Goal: Task Accomplishment & Management: Use online tool/utility

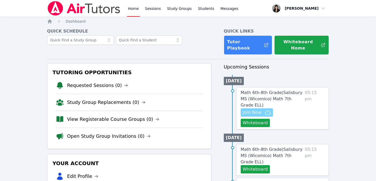
click at [262, 109] on span "Join Now" at bounding box center [257, 112] width 28 height 6
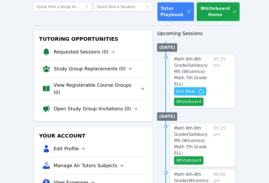
scroll to position [34, 0]
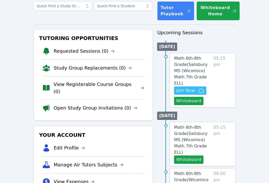
click at [198, 54] on div "Math 6th-8th Grade ( Salisbury MS (Wicomico) Math 7th Grade ELL ) Hidden Join N…" at bounding box center [203, 80] width 66 height 55
click at [197, 59] on span "Math 6th-8th Grade ( [GEOGRAPHIC_DATA] (Wicomico) Math 7th Grade ELL )" at bounding box center [191, 71] width 34 height 30
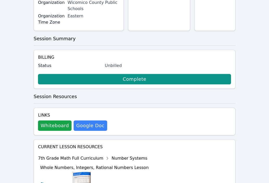
scroll to position [223, 0]
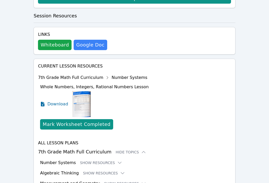
scroll to position [286, 0]
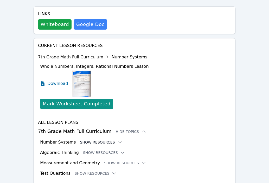
click at [101, 140] on button "Show Resources" at bounding box center [101, 142] width 42 height 5
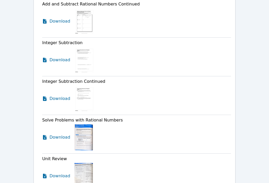
scroll to position [910, 0]
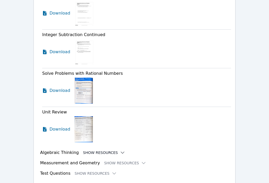
click at [99, 150] on button "Show Resources" at bounding box center [104, 152] width 42 height 5
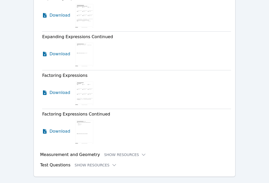
scroll to position [2000, 0]
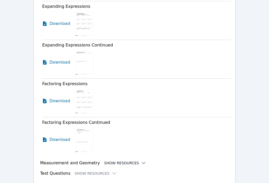
click at [112, 161] on button "Show Resources" at bounding box center [125, 163] width 42 height 5
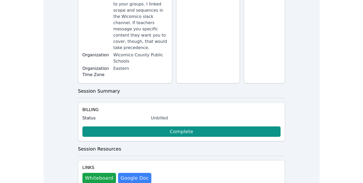
scroll to position [0, 0]
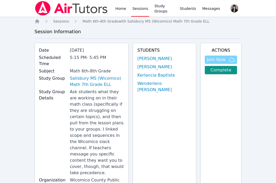
click at [217, 63] on span "Join Now" at bounding box center [216, 60] width 19 height 6
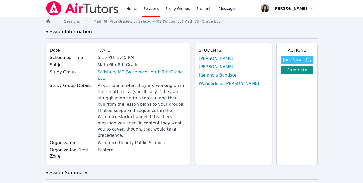
click at [50, 21] on icon "Breadcrumb" at bounding box center [48, 21] width 5 height 5
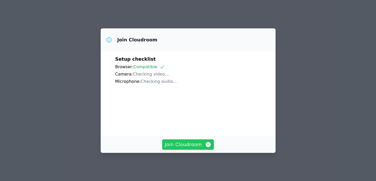
click at [183, 145] on span "Join Cloudroom" at bounding box center [188, 144] width 47 height 7
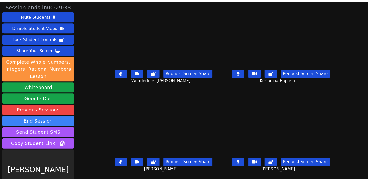
scroll to position [14, 0]
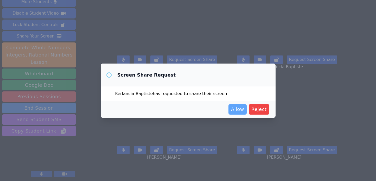
click at [241, 112] on span "Allow" at bounding box center [237, 109] width 13 height 7
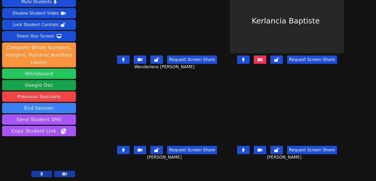
click at [40, 73] on button "Whiteboard" at bounding box center [39, 73] width 74 height 10
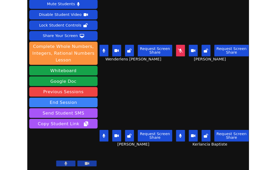
scroll to position [0, 0]
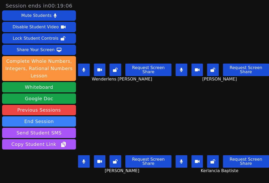
click at [182, 162] on icon at bounding box center [181, 162] width 3 height 4
click at [83, 161] on icon at bounding box center [83, 162] width 3 height 4
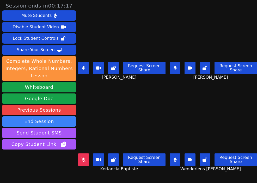
click at [86, 160] on icon at bounding box center [83, 160] width 5 height 4
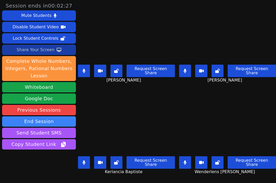
click at [38, 50] on div "Share Your Screen" at bounding box center [36, 50] width 38 height 8
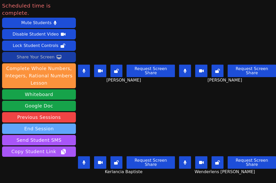
click at [48, 126] on button "End Session" at bounding box center [39, 129] width 74 height 10
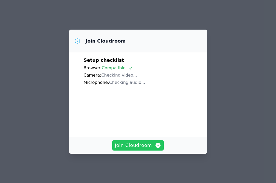
click at [144, 145] on span "Join Cloudroom" at bounding box center [138, 145] width 47 height 7
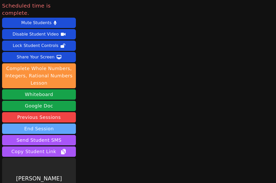
click at [46, 124] on button "End Session" at bounding box center [39, 129] width 74 height 10
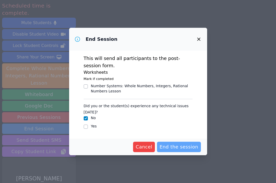
click at [180, 150] on span "End the session" at bounding box center [179, 147] width 39 height 7
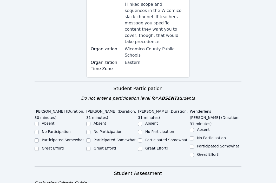
scroll to position [185, 0]
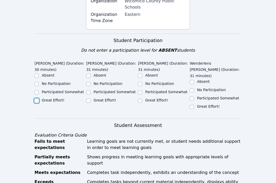
click at [37, 99] on input "Great Effort!" at bounding box center [37, 101] width 4 height 4
checkbox input "true"
click at [88, 99] on input "Great Effort!" at bounding box center [88, 101] width 4 height 4
checkbox input "true"
click at [37, 91] on input "Participated Somewhat" at bounding box center [37, 93] width 4 height 4
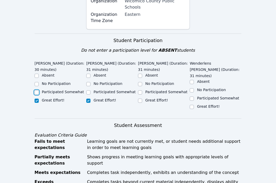
checkbox input "true"
click at [37, 99] on input "Great Effort!" at bounding box center [37, 101] width 4 height 4
checkbox input "true"
click at [36, 91] on input "Participated Somewhat" at bounding box center [37, 93] width 4 height 4
checkbox input "true"
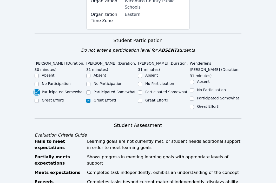
checkbox input "false"
click at [140, 99] on input "Great Effort!" at bounding box center [140, 101] width 4 height 4
checkbox input "true"
click at [191, 97] on input "Participated Somewhat" at bounding box center [192, 99] width 4 height 4
checkbox input "true"
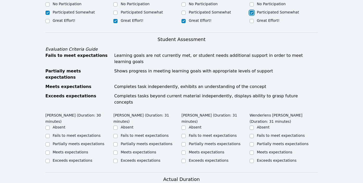
scroll to position [227, 0]
click at [48, 143] on input "Partially meets expectations" at bounding box center [48, 145] width 4 height 4
checkbox input "true"
click at [115, 143] on input "Partially meets expectations" at bounding box center [115, 145] width 4 height 4
checkbox input "true"
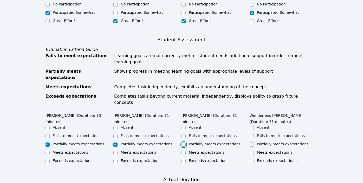
click at [183, 143] on input "Partially meets expectations" at bounding box center [184, 145] width 4 height 4
checkbox input "true"
click at [251, 143] on input "Partially meets expectations" at bounding box center [252, 145] width 4 height 4
checkbox input "true"
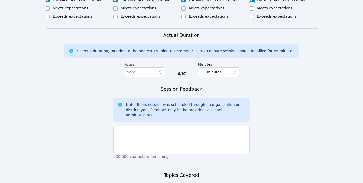
scroll to position [373, 0]
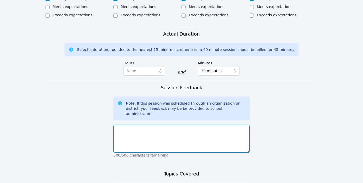
click at [239, 125] on textarea at bounding box center [181, 139] width 136 height 28
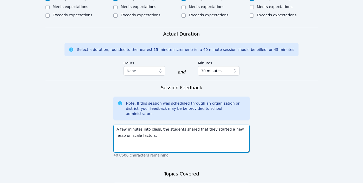
click at [245, 125] on textarea "A few minutes into class, the students shared that they started a new lesso on …" at bounding box center [181, 139] width 136 height 28
click at [153, 125] on textarea "A few minutes into class, the students shared that they started a new lesson on…" at bounding box center [181, 139] width 136 height 28
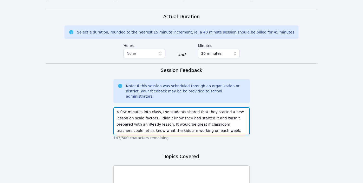
scroll to position [6, 0]
type textarea "A few minutes into class, the students shared that they started a new lesson on…"
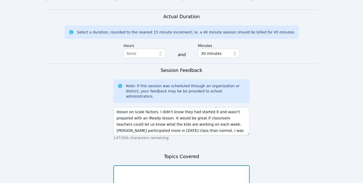
click at [165, 166] on textarea at bounding box center [181, 180] width 136 height 28
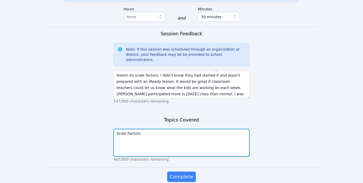
click at [128, 129] on textarea "Scale Factors" at bounding box center [181, 143] width 136 height 28
type textarea "Scale factors"
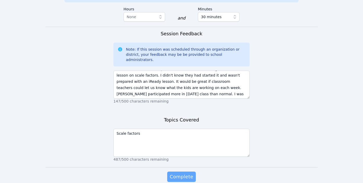
click at [176, 174] on span "Complete" at bounding box center [181, 177] width 23 height 7
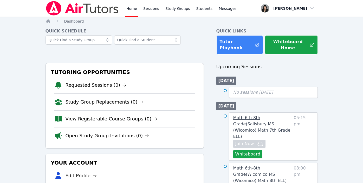
click at [252, 118] on span "Math 6th-8th Grade ( [GEOGRAPHIC_DATA] (Wicomico) Math 7th Grade ELL )" at bounding box center [261, 128] width 57 height 24
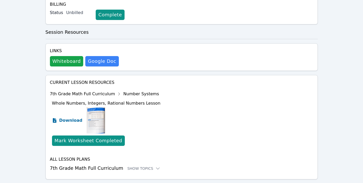
scroll to position [200, 0]
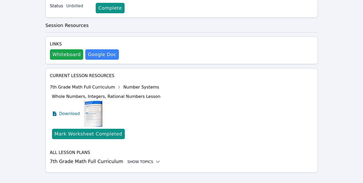
click at [128, 160] on div "Show Topics" at bounding box center [144, 162] width 33 height 5
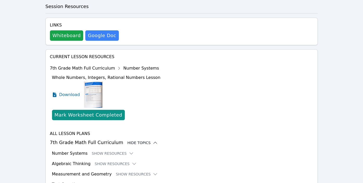
scroll to position [243, 0]
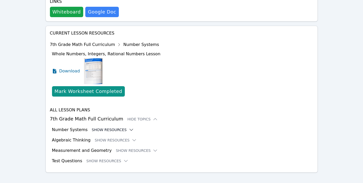
click at [101, 128] on button "Show Resources" at bounding box center [113, 130] width 42 height 5
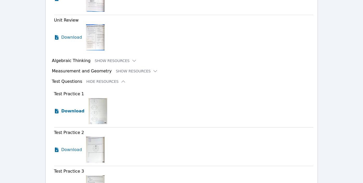
scroll to position [935, 0]
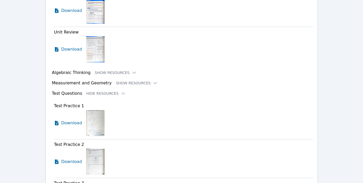
click at [108, 70] on div "Algebraic Thinking Show Resources" at bounding box center [183, 73] width 262 height 6
click at [110, 70] on button "Show Resources" at bounding box center [116, 72] width 42 height 5
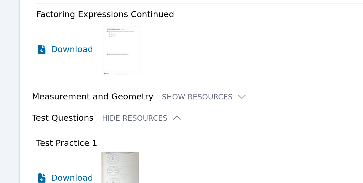
scroll to position [1978, 0]
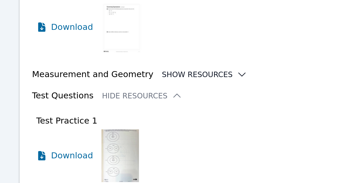
click at [116, 127] on button "Show Resources" at bounding box center [137, 129] width 42 height 5
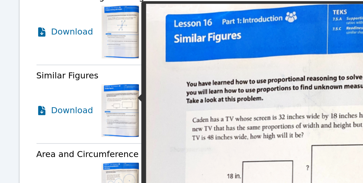
scroll to position [2068, 0]
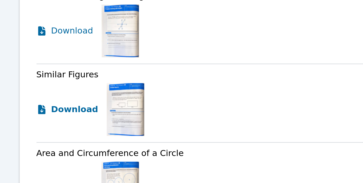
click at [73, 144] on span "Download" at bounding box center [72, 147] width 23 height 6
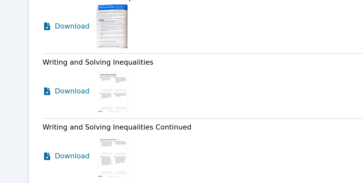
scroll to position [1719, 0]
